Goal: Task Accomplishment & Management: Manage account settings

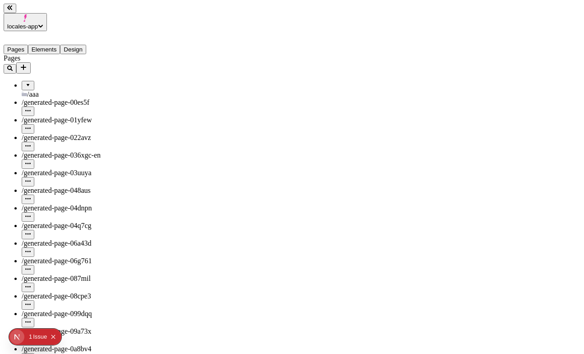
click at [25, 82] on div at bounding box center [27, 82] width 5 height 0
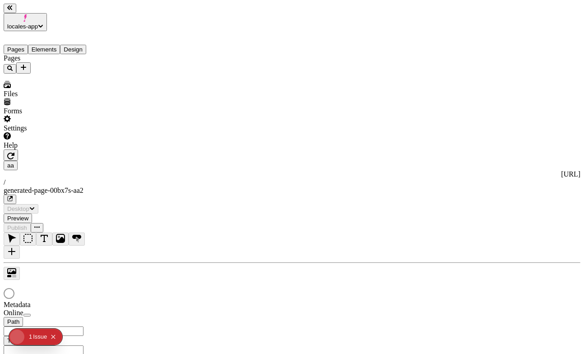
type input "/generated-page-00bx7s-aa2"
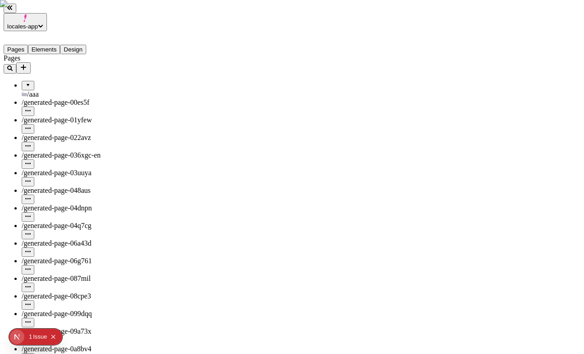
click at [25, 82] on div at bounding box center [27, 82] width 5 height 0
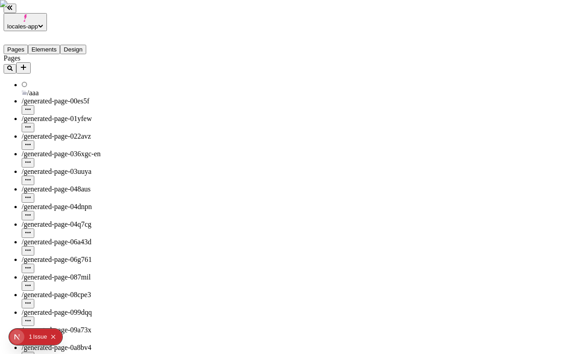
click at [22, 82] on icon at bounding box center [24, 84] width 5 height 5
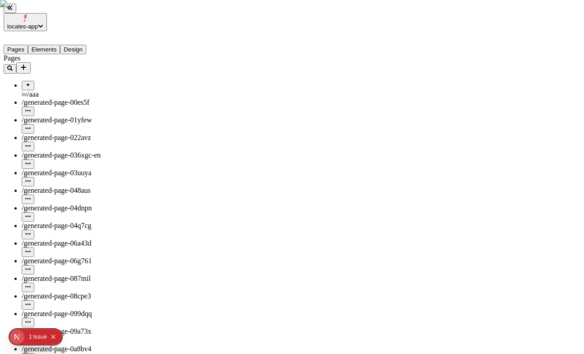
click at [25, 82] on div at bounding box center [27, 82] width 5 height 0
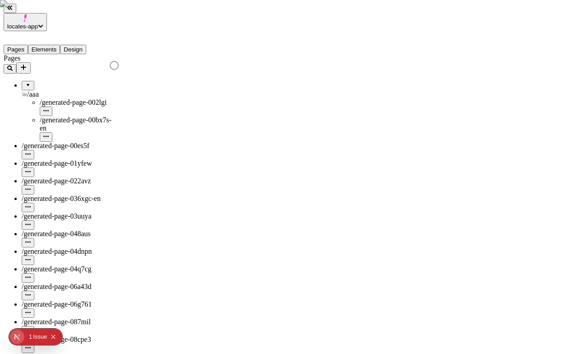
click at [49, 135] on icon "button" at bounding box center [45, 135] width 5 height 1
click at [143, 125] on div "aa" at bounding box center [122, 129] width 42 height 8
type input "generated-page-00bx7s-aa"
click at [101, 122] on button "Save" at bounding box center [111, 126] width 21 height 9
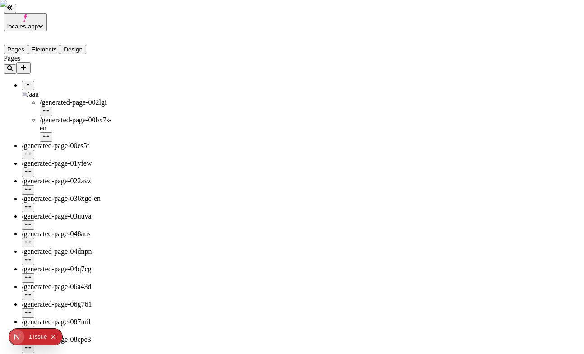
type input "/generated-page-00bx7s-aa"
click at [52, 132] on button "button" at bounding box center [46, 136] width 13 height 9
click at [125, 116] on span "Edit URL for aa" at bounding box center [122, 124] width 42 height 16
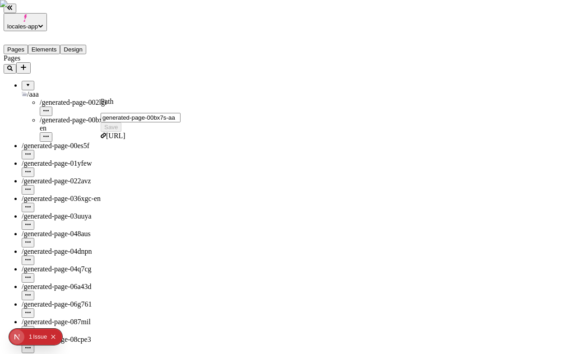
click at [180, 117] on input "generated-page-00bx7s-aa" at bounding box center [141, 117] width 80 height 9
type input "generated-page-00bx7s-aa2"
click at [101, 122] on button "Save" at bounding box center [111, 126] width 21 height 9
type input "/generated-page-00bx7s-aa2"
click at [49, 135] on icon "button" at bounding box center [45, 135] width 5 height 1
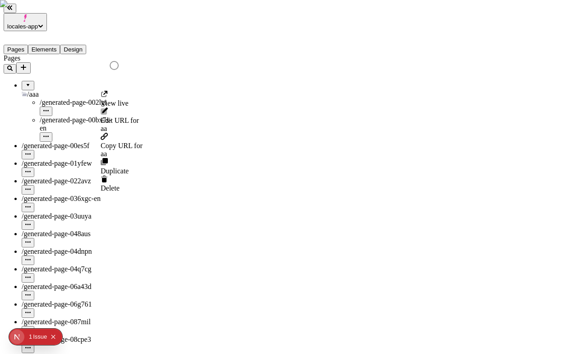
click at [131, 116] on span "Edit URL for aa" at bounding box center [122, 124] width 42 height 16
click at [175, 113] on input "generated-page-00bx7s-aa2" at bounding box center [141, 117] width 80 height 9
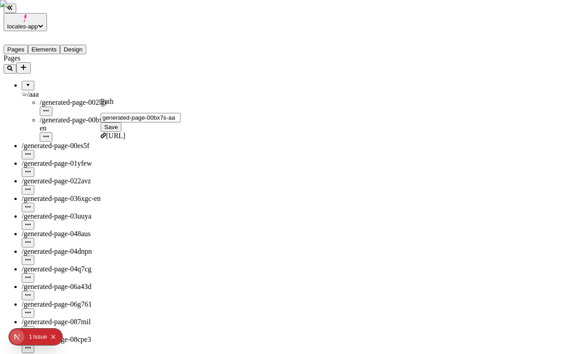
type input "generated-page-00bx7s-aa"
click at [101, 122] on button "Save" at bounding box center [111, 126] width 21 height 9
type input "/generated-page-00bx7s-aa"
